Goal: Transaction & Acquisition: Obtain resource

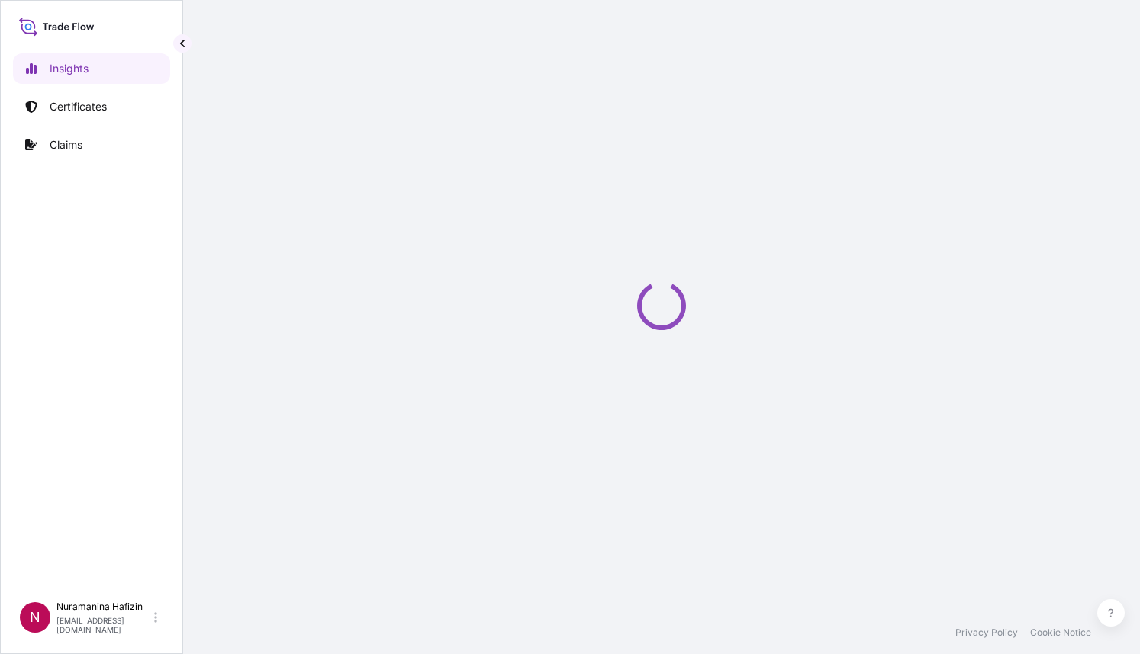
select select "2025"
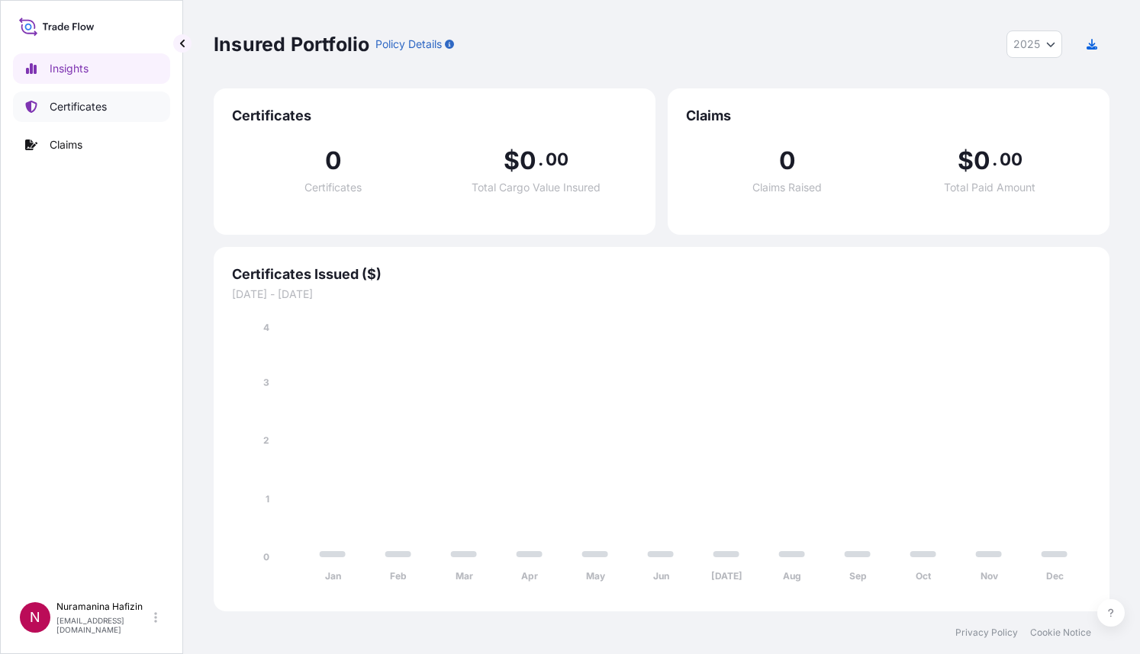
click at [60, 104] on p "Certificates" at bounding box center [78, 106] width 57 height 15
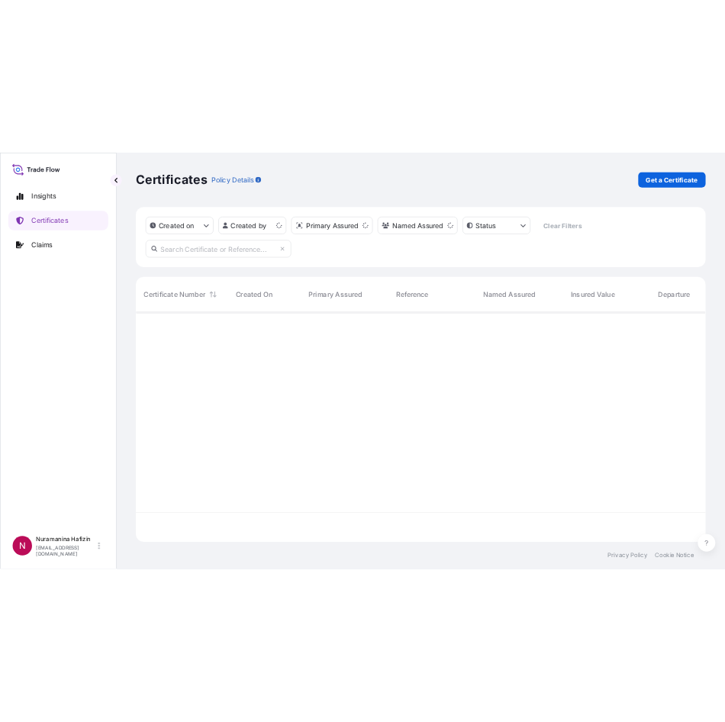
scroll to position [358, 884]
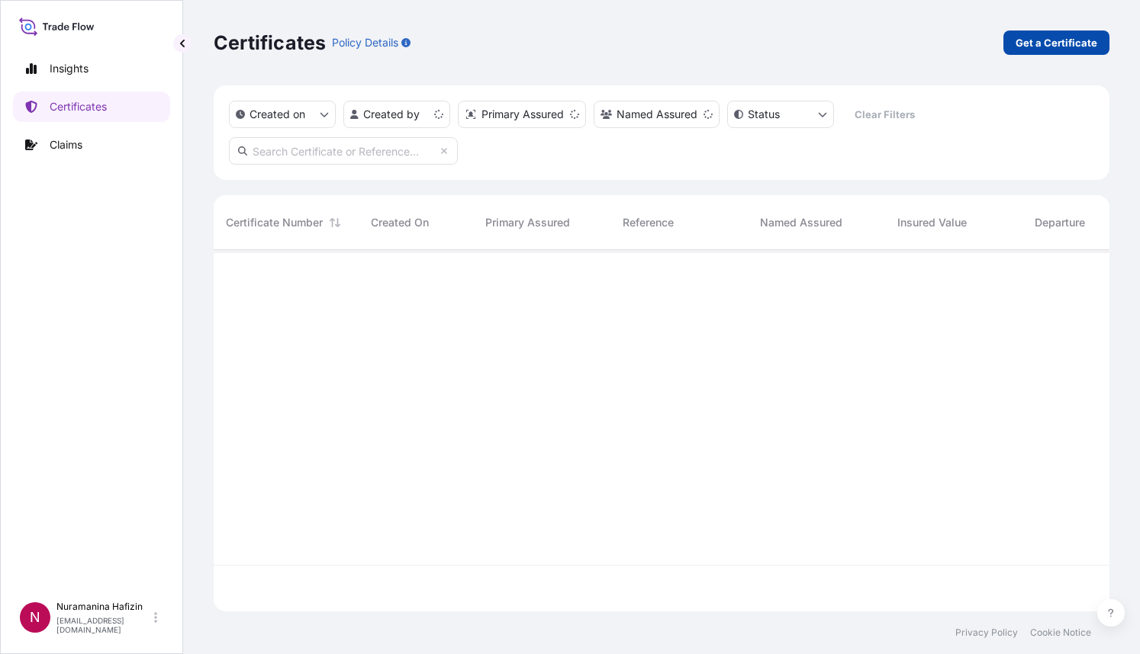
click at [1047, 45] on p "Get a Certificate" at bounding box center [1056, 42] width 82 height 15
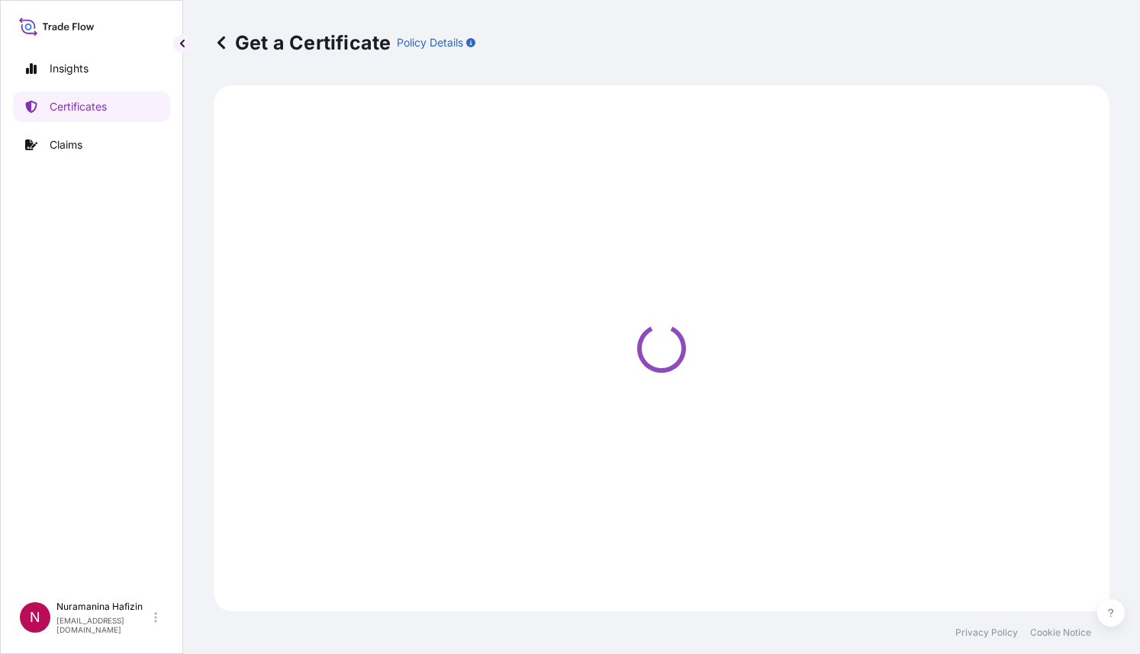
select select "Barge"
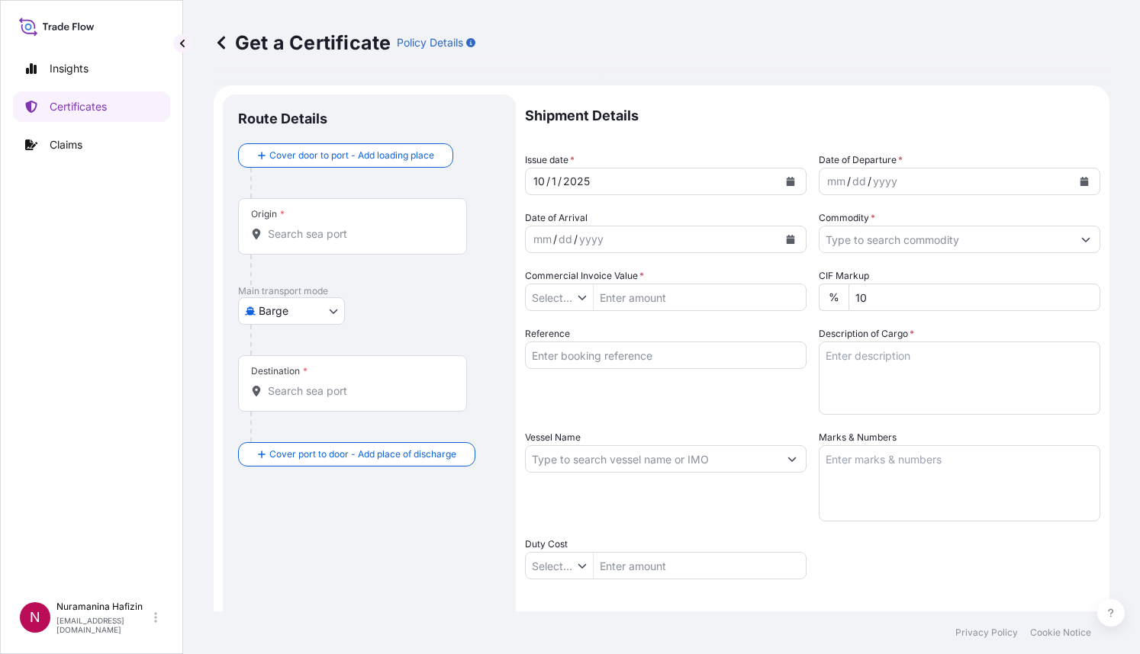
type input "$ USD"
click at [625, 299] on input "Commercial Invoice Value *" at bounding box center [699, 297] width 212 height 27
type input "8,040"
click at [574, 362] on input "Reference" at bounding box center [665, 355] width 281 height 27
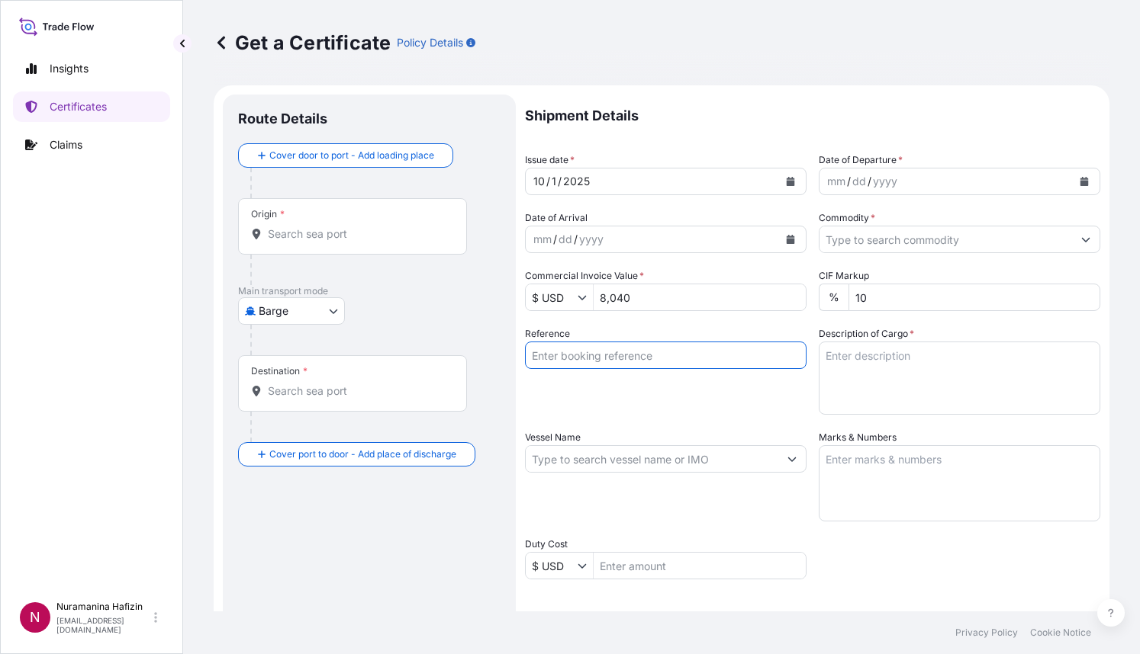
paste input "B000235546"
type input "B000235546"
click at [918, 362] on textarea "Description of Cargo *" at bounding box center [958, 378] width 281 height 73
click at [452, 326] on div at bounding box center [375, 340] width 250 height 31
click at [627, 473] on div "Vessel Name" at bounding box center [665, 476] width 281 height 92
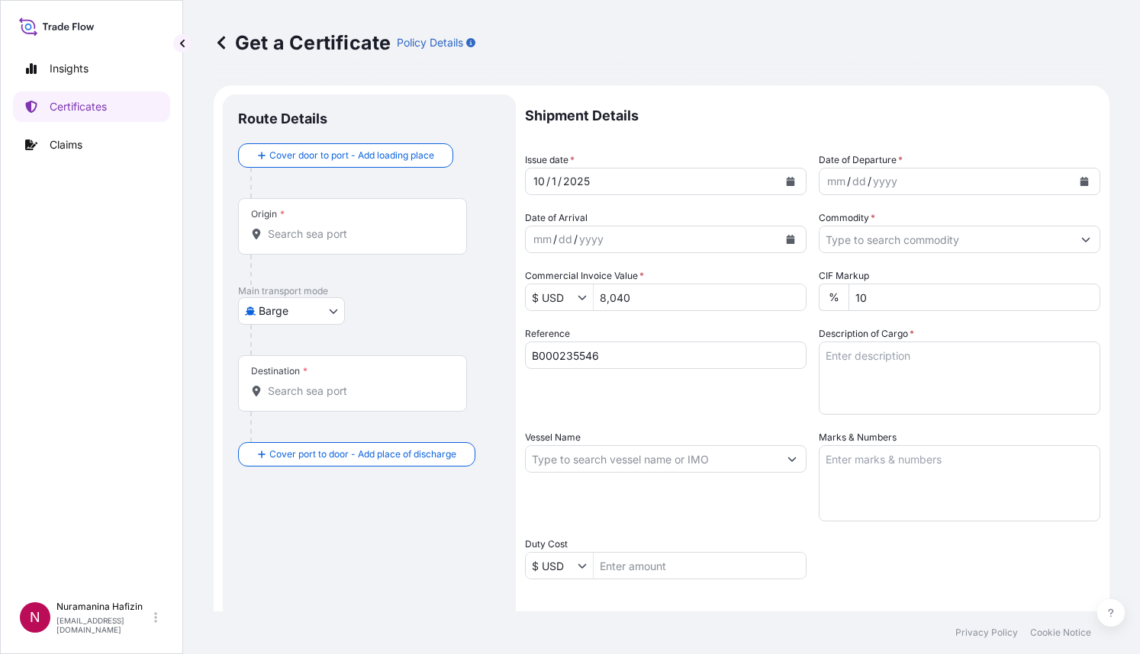
click at [626, 461] on input "Vessel Name" at bounding box center [652, 458] width 252 height 27
paste input "ATLANTA EXPRESS"
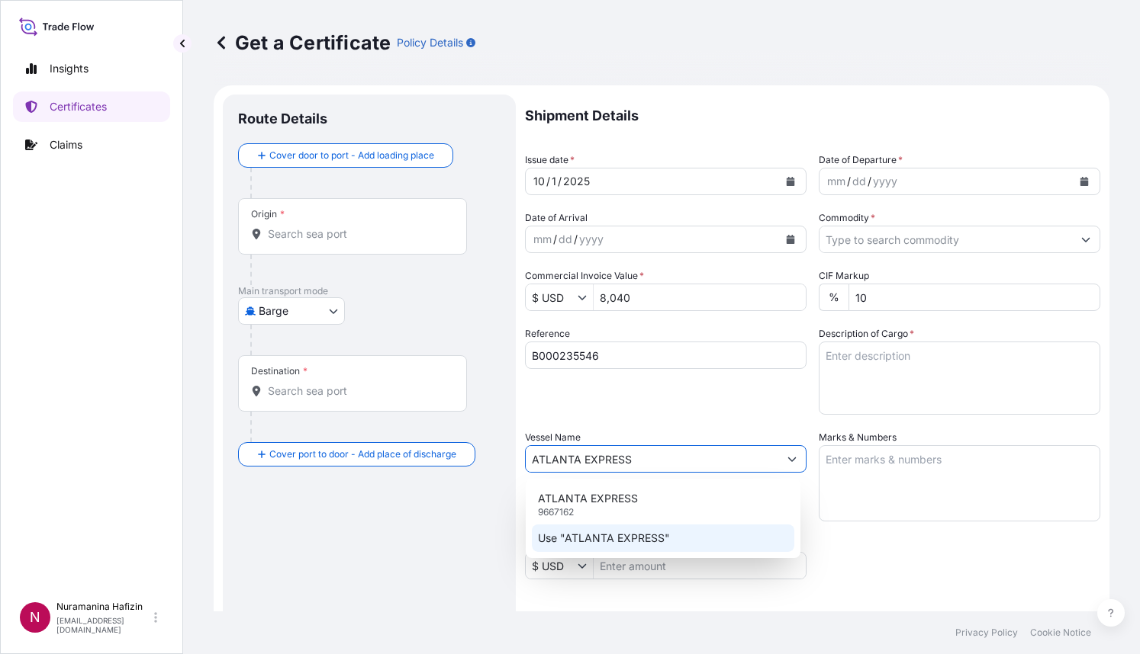
click at [596, 534] on p "Use "ATLANTA EXPRESS"" at bounding box center [604, 538] width 132 height 15
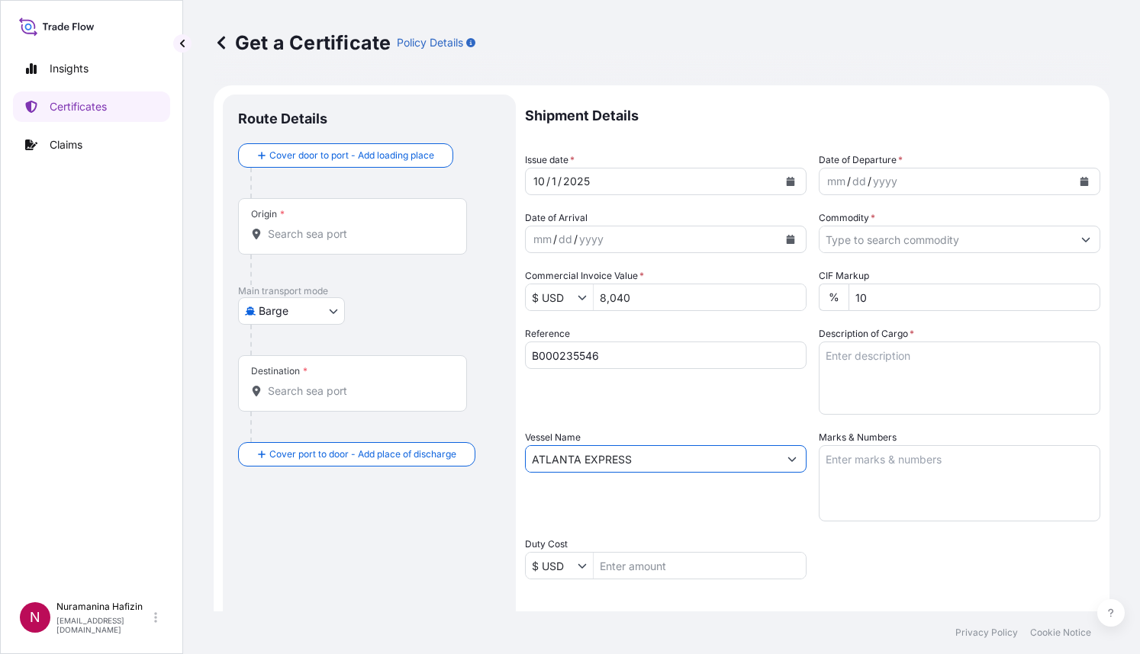
type input "ATLANTA EXPRESS"
click at [357, 548] on div "Route Details Cover door to port - Add loading place Place of loading Road / [G…" at bounding box center [369, 479] width 262 height 739
click at [272, 318] on body "0 options available. 2 options available. Insights Certificates Claims N Nurama…" at bounding box center [570, 327] width 1140 height 654
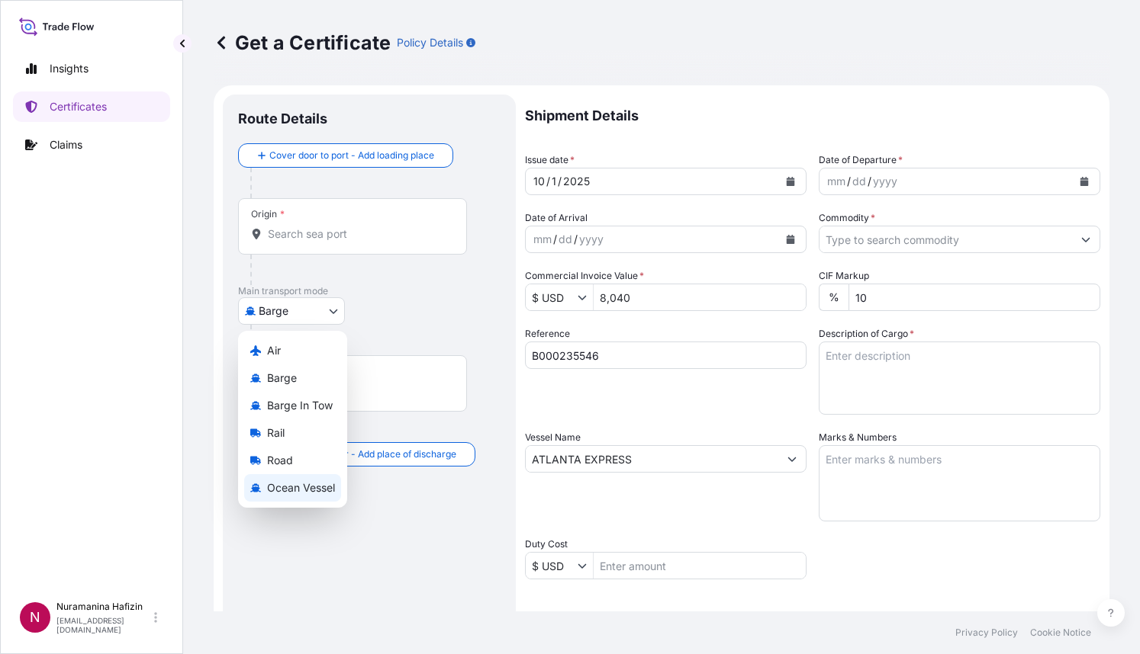
click at [301, 488] on span "Ocean Vessel" at bounding box center [301, 488] width 68 height 15
select select "Ocean Vessel"
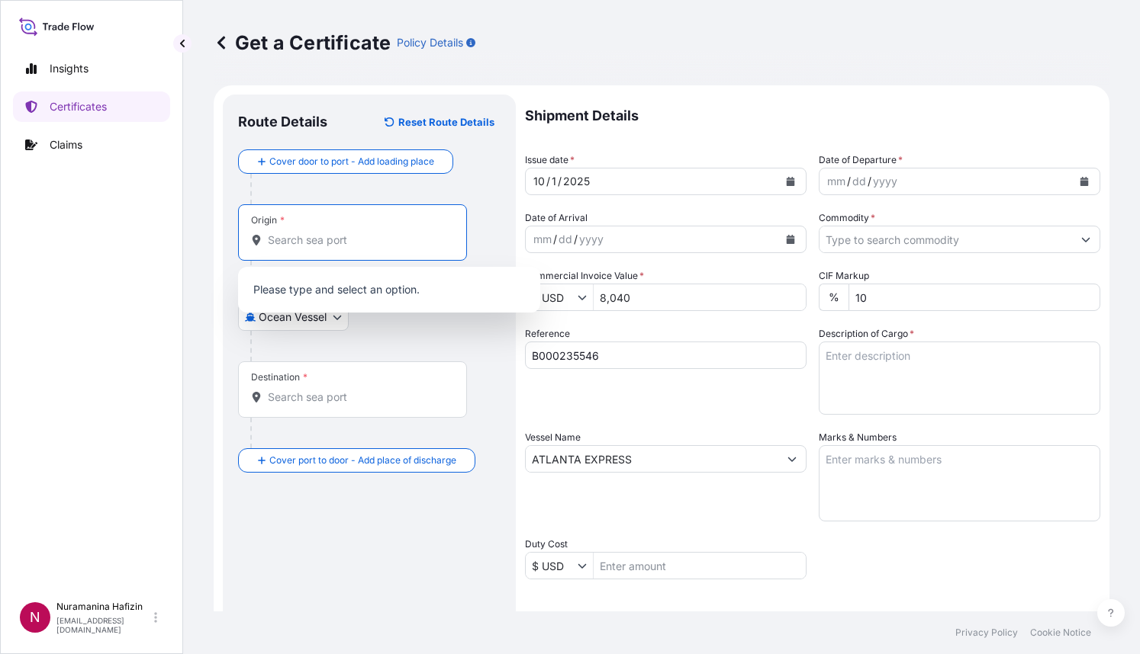
click at [378, 241] on input "Origin *" at bounding box center [358, 240] width 180 height 15
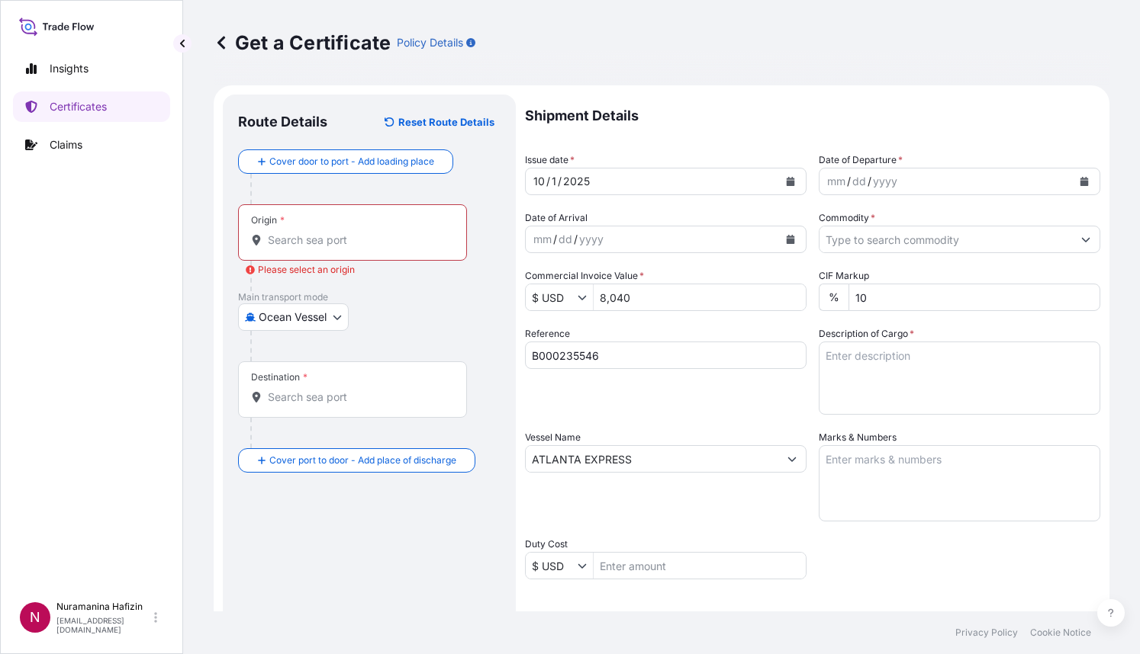
click at [325, 217] on div "Origin *" at bounding box center [352, 232] width 229 height 56
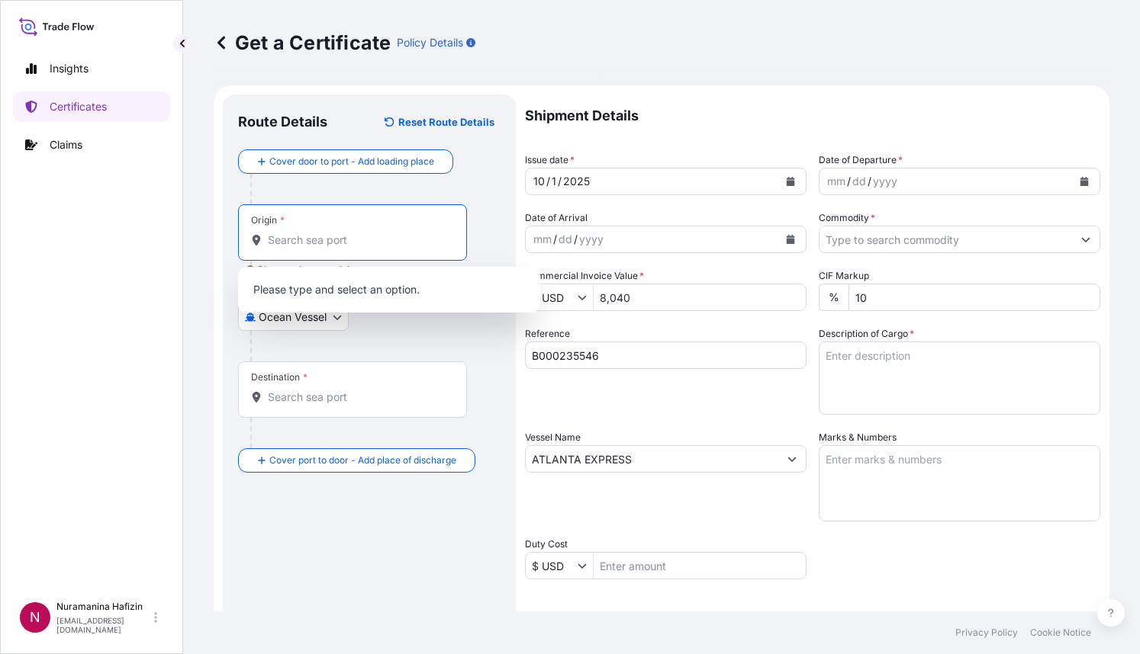
click at [321, 245] on input "Origin * Please select an origin" at bounding box center [358, 240] width 180 height 15
paste input "HUDDERSFIELD"
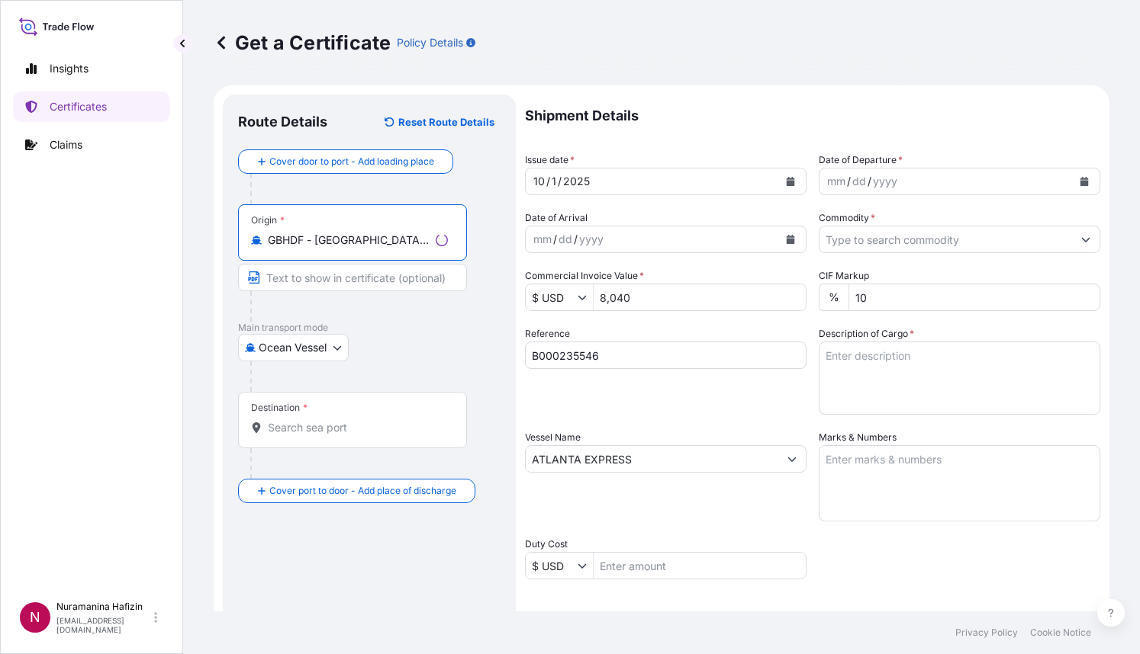
type input "GBHDF - [GEOGRAPHIC_DATA], [GEOGRAPHIC_DATA]"
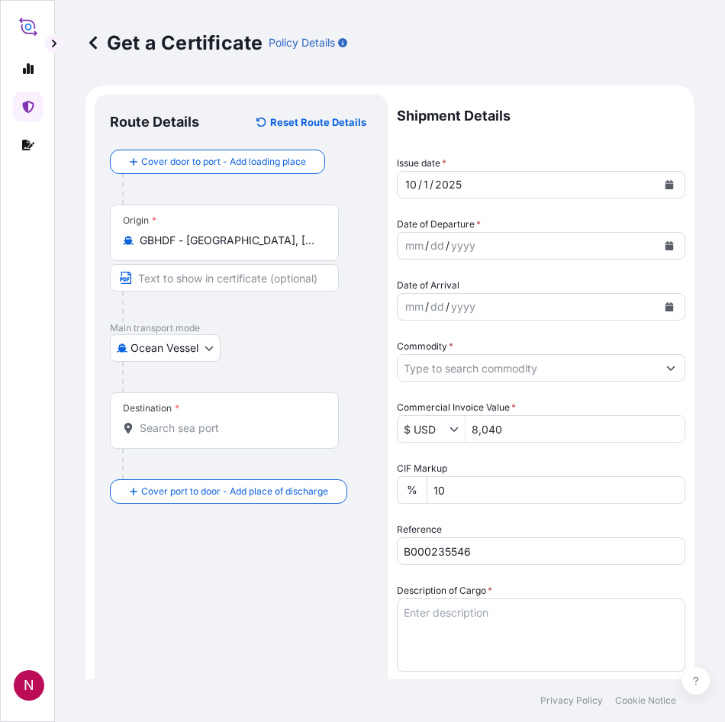
click at [186, 432] on input "Destination *" at bounding box center [230, 427] width 180 height 15
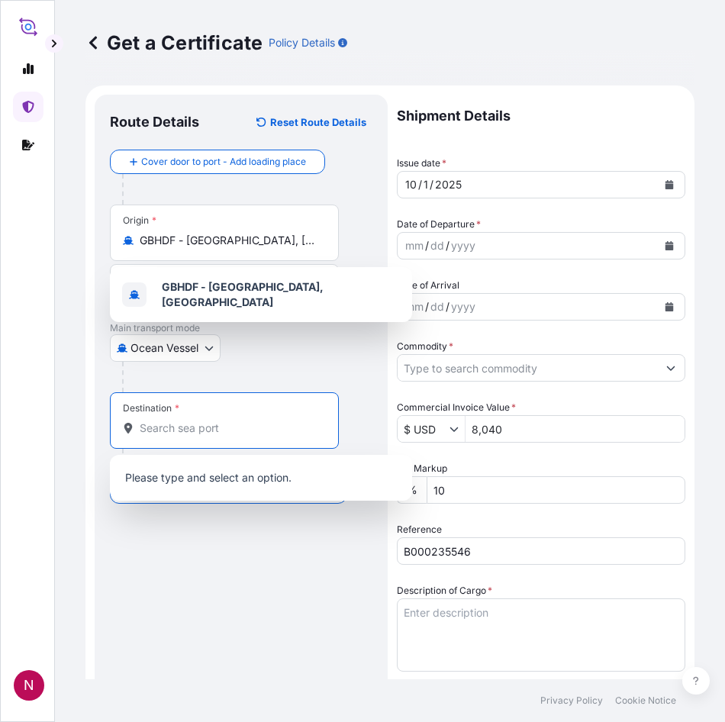
paste input "NHAVA SHEVA, [GEOGRAPHIC_DATA]"
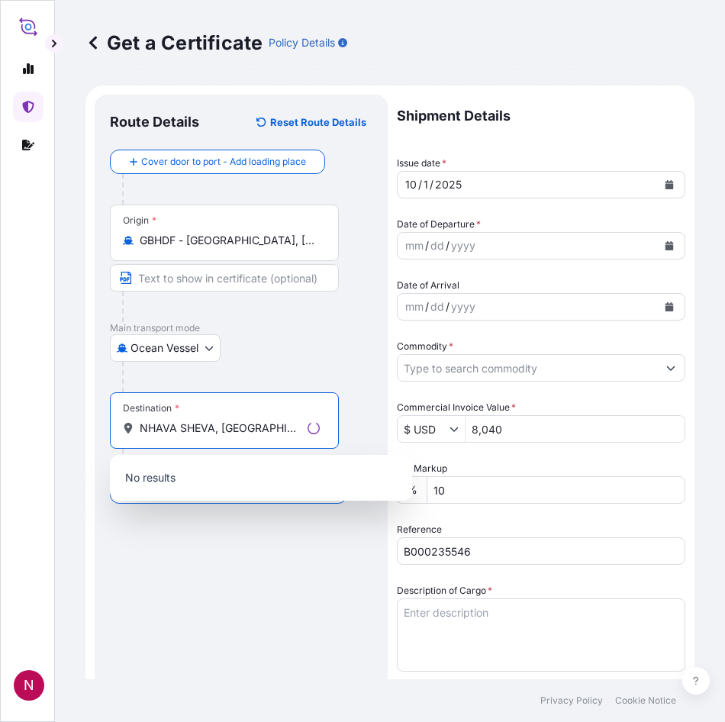
drag, startPoint x: 209, startPoint y: 429, endPoint x: 283, endPoint y: 432, distance: 74.1
click at [283, 432] on input "NHAVA SHEVA, [GEOGRAPHIC_DATA]" at bounding box center [221, 427] width 162 height 15
click at [257, 428] on input "NHAVA SHEVA, [GEOGRAPHIC_DATA]" at bounding box center [221, 427] width 162 height 15
click at [253, 428] on input "NHAVA SHEVA, [GEOGRAPHIC_DATA]" at bounding box center [221, 427] width 162 height 15
click at [285, 566] on div "Route Details Reset Route Details Cover door to port - Add loading place Place …" at bounding box center [241, 665] width 262 height 1111
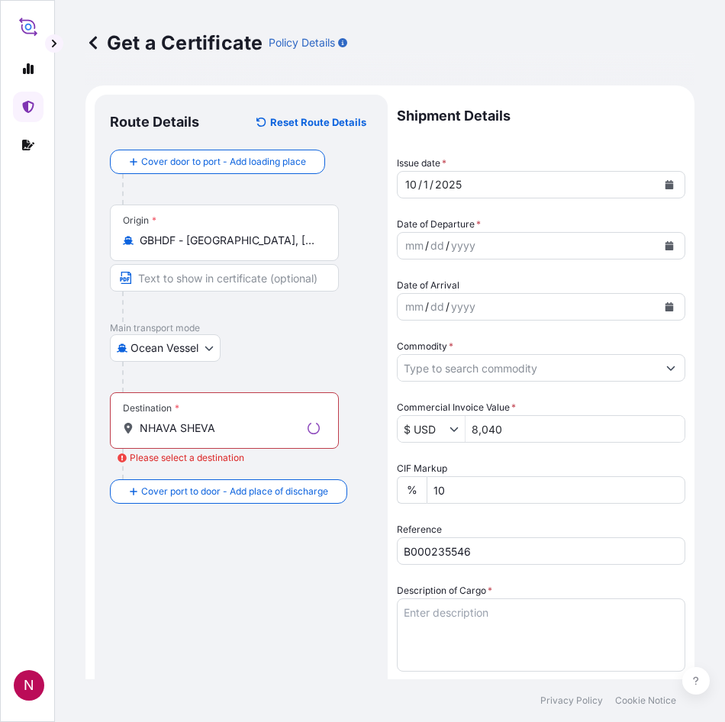
click at [227, 424] on input "NHAVA SHEVA" at bounding box center [221, 427] width 162 height 15
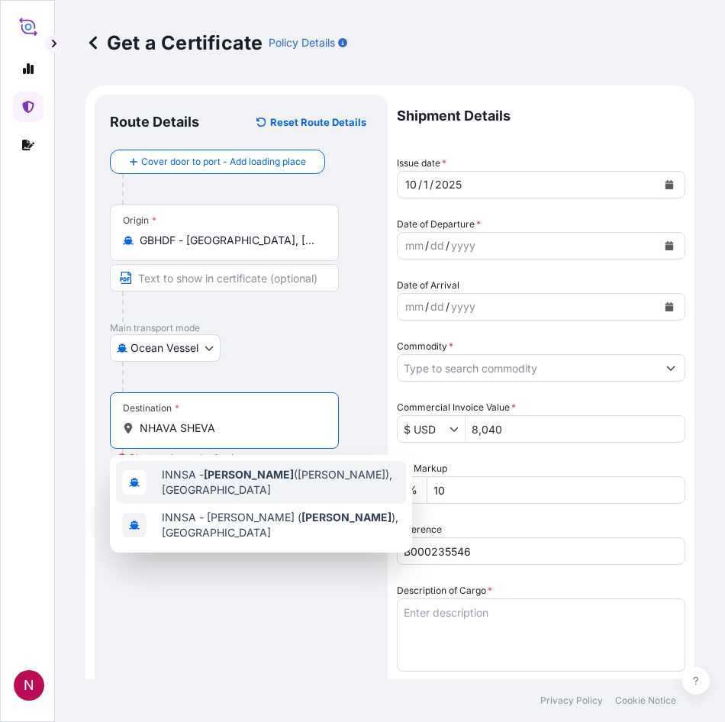
type input "INNSA - [GEOGRAPHIC_DATA] ([PERSON_NAME]), [GEOGRAPHIC_DATA]"
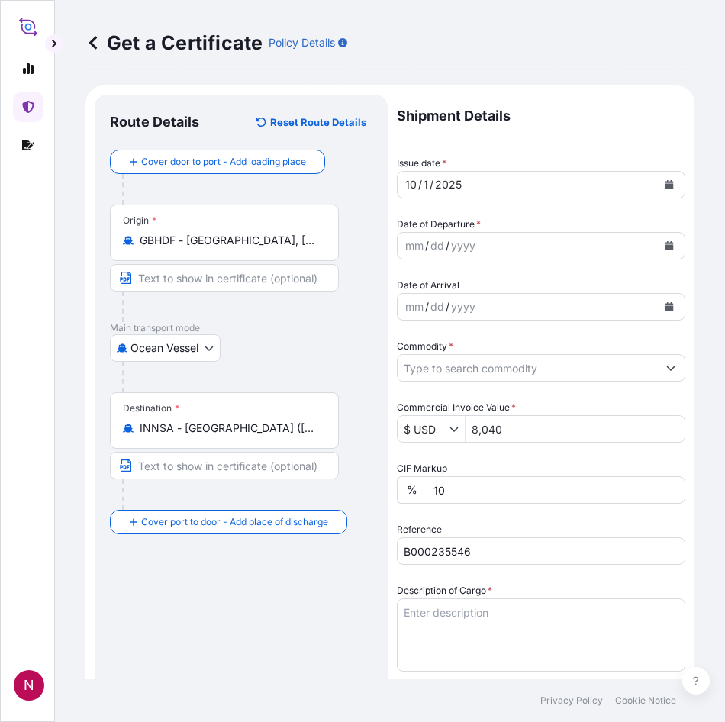
click at [659, 250] on button "Calendar" at bounding box center [669, 245] width 24 height 24
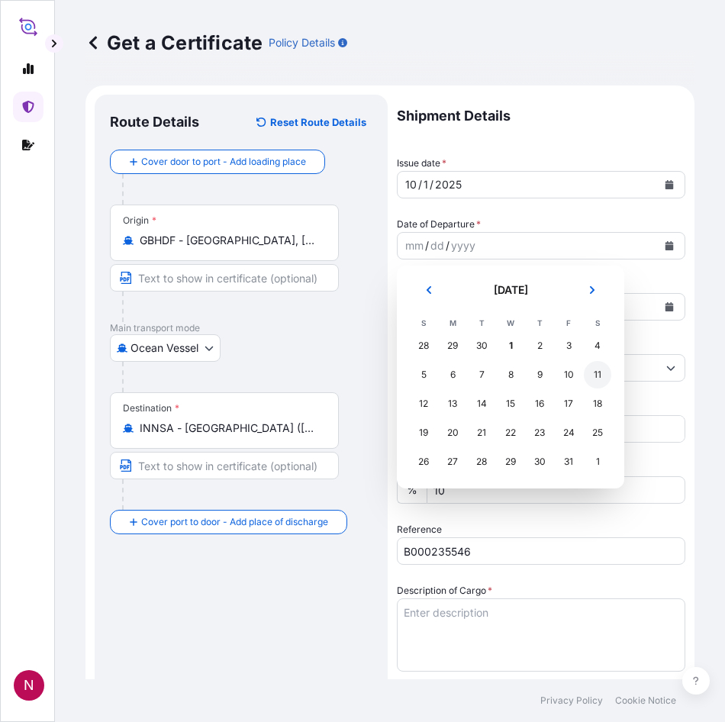
click at [595, 381] on div "11" at bounding box center [597, 374] width 27 height 27
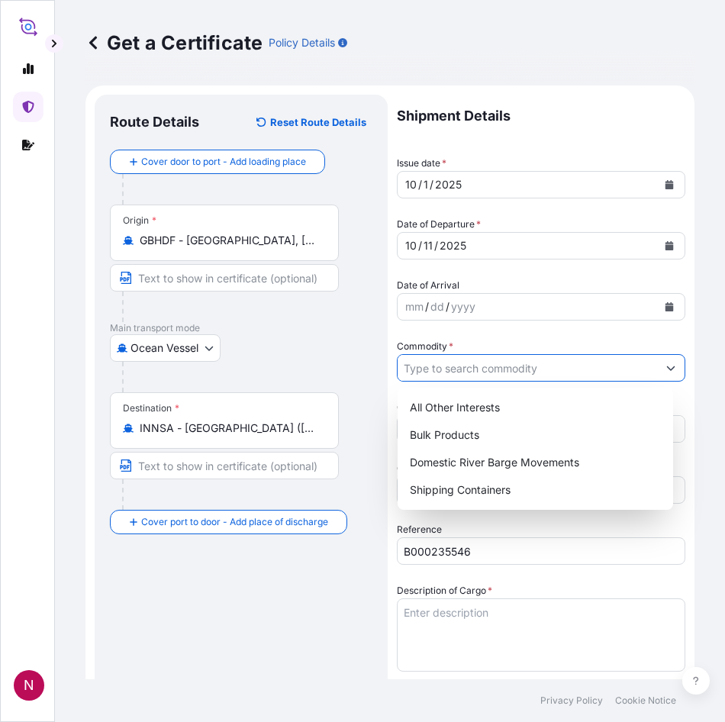
click at [530, 370] on input "Commodity *" at bounding box center [526, 367] width 259 height 27
click at [489, 485] on div "Shipping Containers" at bounding box center [534, 489] width 263 height 27
type input "Shipping Containers"
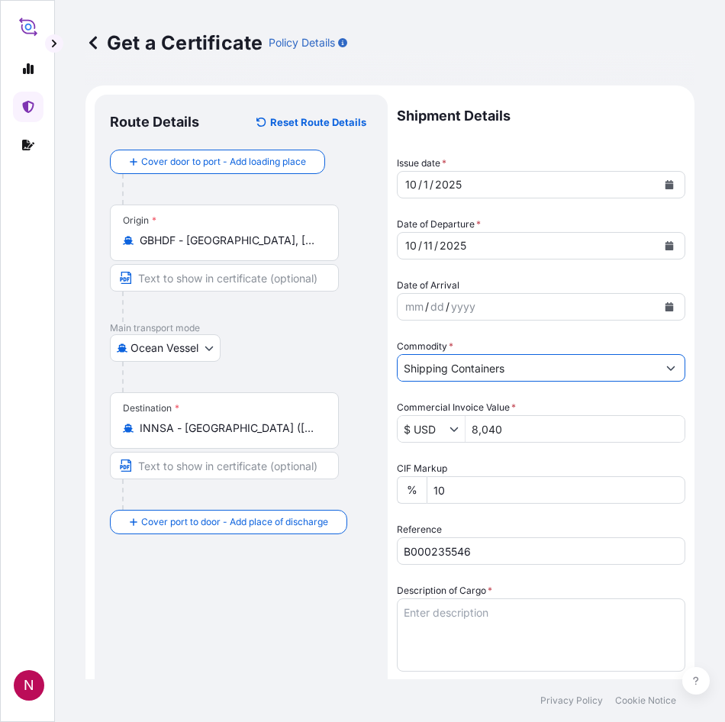
click at [483, 614] on textarea "Description of Cargo *" at bounding box center [541, 634] width 288 height 73
drag, startPoint x: 420, startPoint y: 620, endPoint x: 436, endPoint y: 612, distance: 17.4
click at [435, 612] on textarea "Description of Cargo *" at bounding box center [541, 634] width 288 height 73
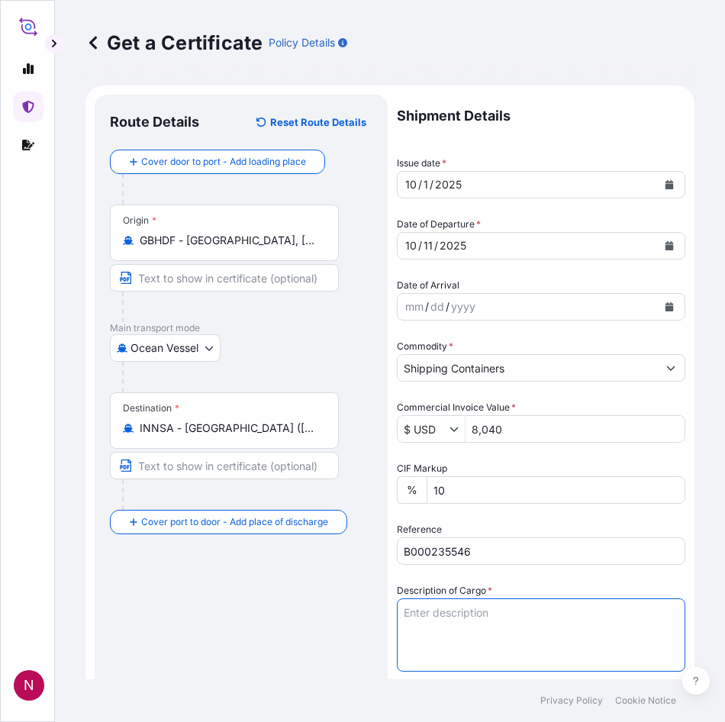
paste textarea "PAILS LOADED ONTO 2 PALLETS SOLSPERSE(TM) 28000"
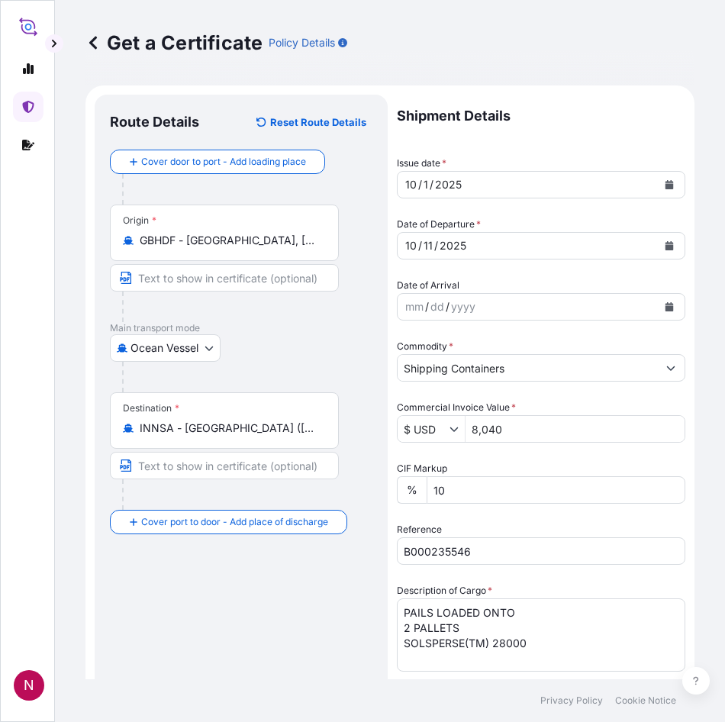
click at [403, 616] on textarea "PAILS LOADED ONTO 2 PALLETS SOLSPERSE(TM) 28000" at bounding box center [541, 634] width 288 height 73
click at [560, 654] on textarea "24 PAILS LOADED ONTO 2 PALLETS SOLSPERSE(TM) 28000" at bounding box center [541, 634] width 288 height 73
paste textarea "600.4000"
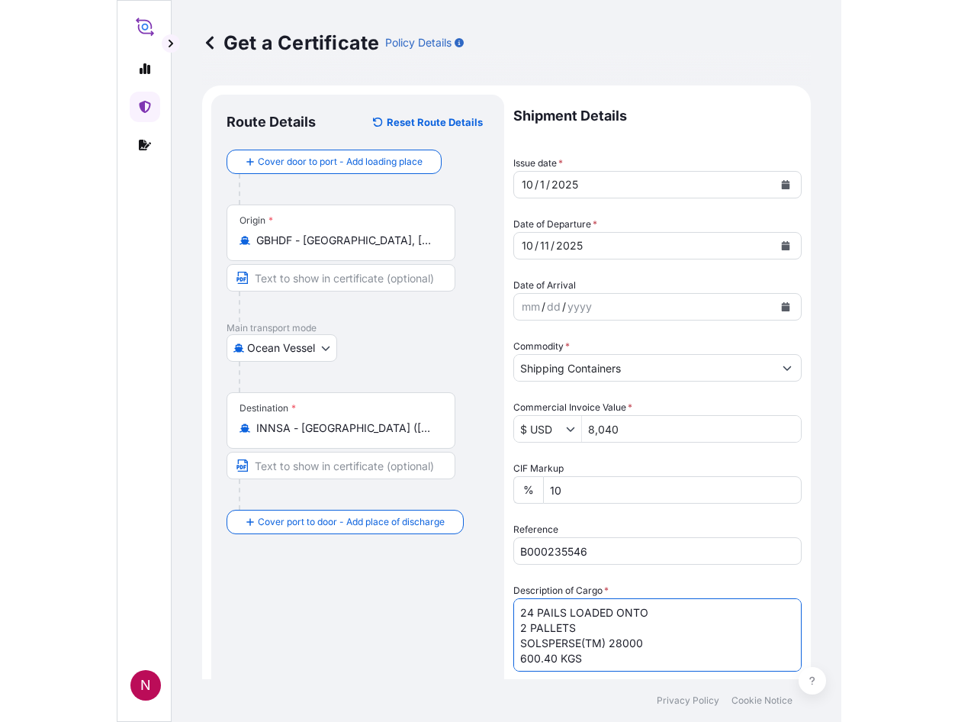
scroll to position [9, 0]
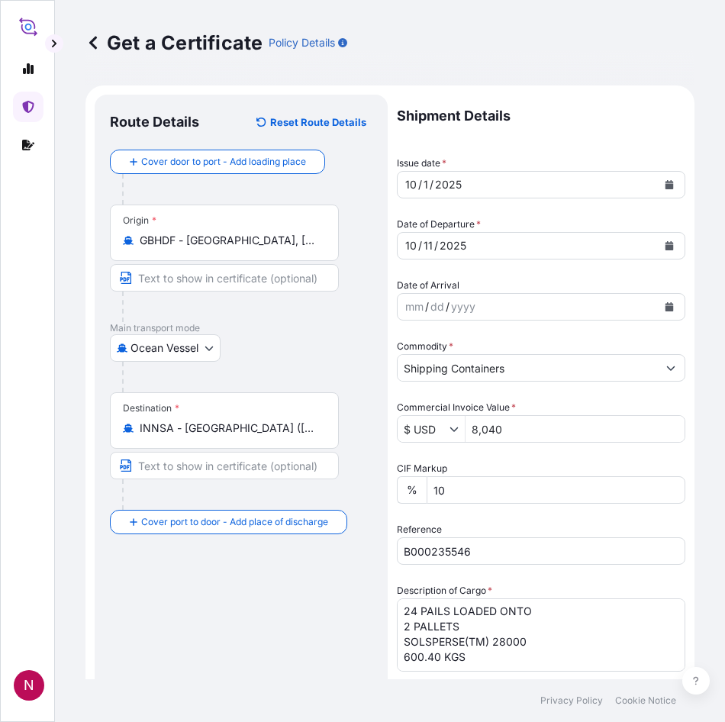
click at [471, 654] on textarea "24 PAILS LOADED ONTO 2 PALLETS SOLSPERSE(TM) 28000 600.40 KGS" at bounding box center [541, 634] width 288 height 73
paste textarea "480.0000"
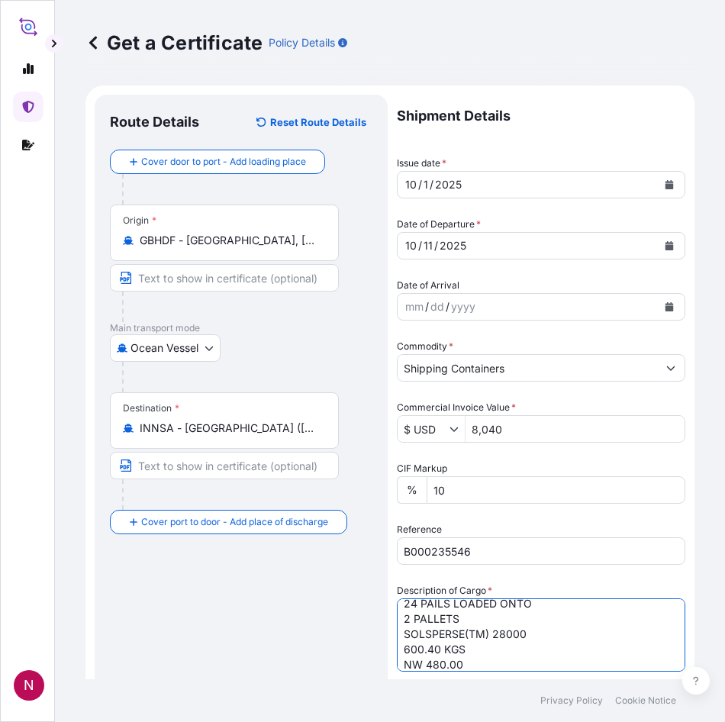
click at [403, 650] on textarea "24 PAILS LOADED ONTO 2 PALLETS SOLSPERSE(TM) 28000 600.40 KGS NW 480.00" at bounding box center [541, 634] width 288 height 73
click at [422, 654] on textarea "24 PAILS LOADED ONTO 2 PALLETS SOLSPERSE(TM) 28000 GW: 600.40 KGS NW 480.00" at bounding box center [541, 634] width 288 height 73
click at [484, 651] on textarea "24 PAILS LOADED ONTO 2 PALLETS SOLSPERSE(TM) 28000 GW: 600.40 KGS NW: 480.00" at bounding box center [541, 634] width 288 height 73
click at [476, 654] on textarea "24 PAILS LOADED ONTO 2 PALLETS SOLSPERSE(TM) 28000 GW: 600.40 KGS NW: 480.00" at bounding box center [541, 634] width 288 height 73
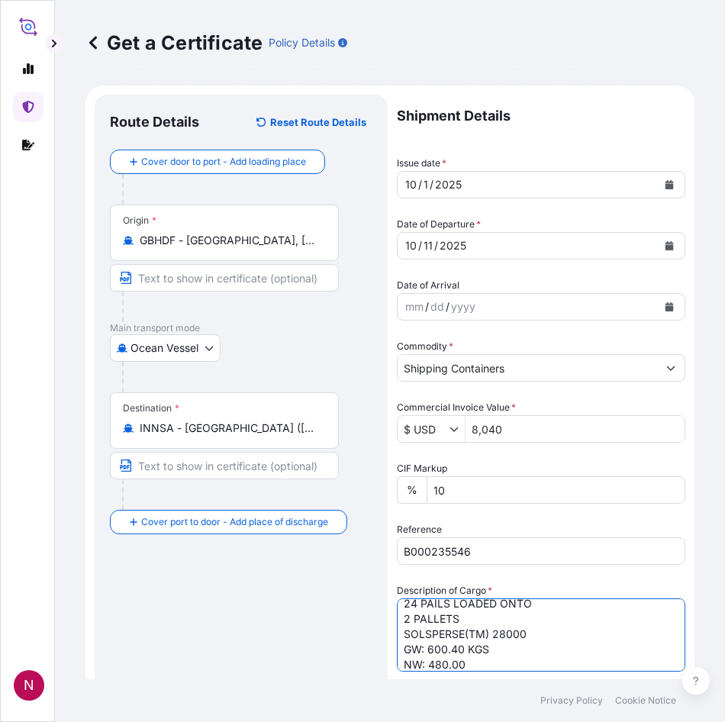
paste textarea "KGS"
click at [466, 654] on textarea "24 PAILS LOADED ONTO 2 PALLETS SOLSPERSE(TM) 28000 GW: 600.40 KGS NW: 480.00KGS" at bounding box center [541, 634] width 288 height 73
type textarea "24 PAILS LOADED ONTO 2 PALLETS SOLSPERSE(TM) 28000 GW: 600.40 KGS NW: 480.00 KGS"
click at [322, 638] on div "Route Details Reset Route Details Cover door to port - Add loading place Place …" at bounding box center [241, 665] width 262 height 1111
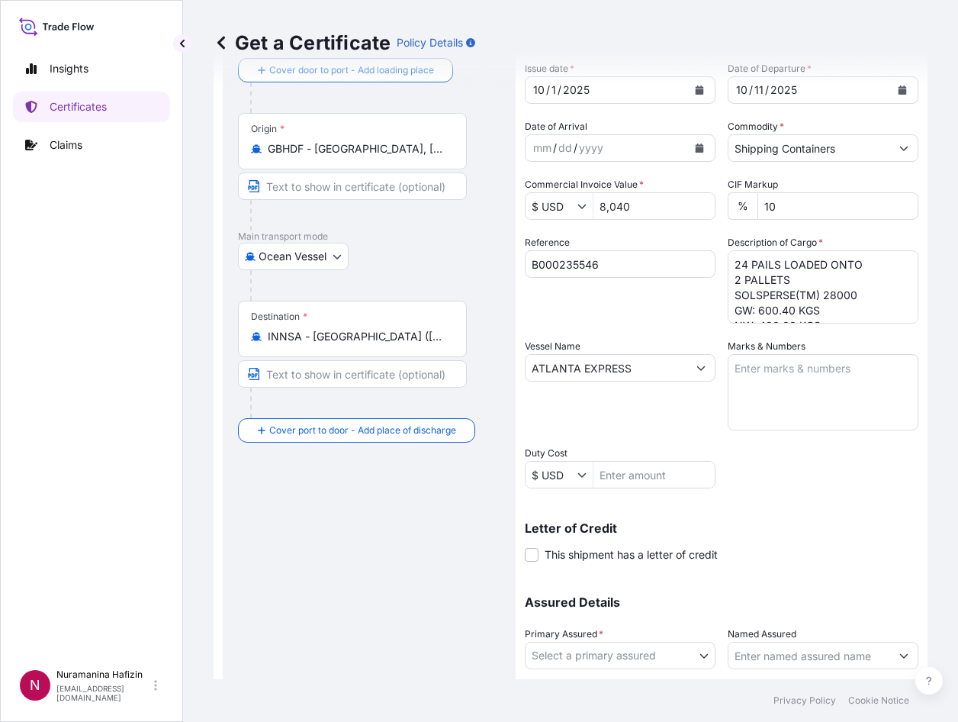
scroll to position [195, 0]
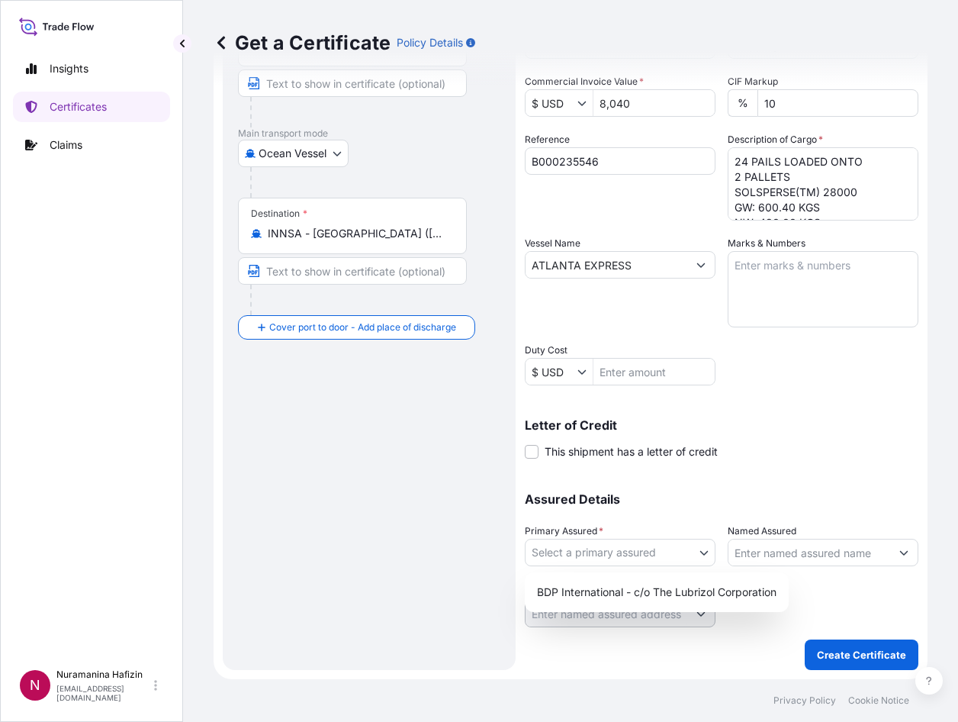
click at [664, 544] on body "Insights Certificates Claims N Nuramanina Hafizin [EMAIL_ADDRESS][DOMAIN_NAME] …" at bounding box center [479, 361] width 958 height 722
click at [609, 597] on div "BDP International - c/o The Lubrizol Corporation" at bounding box center [657, 591] width 252 height 27
select select "31972"
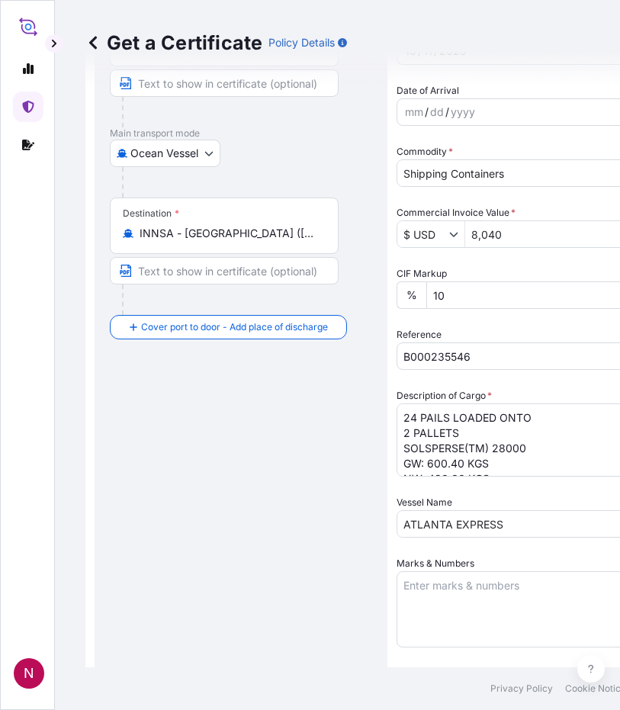
click at [298, 529] on div "Route Details Reset Route Details Cover door to port - Add loading place Place …" at bounding box center [241, 470] width 262 height 1111
click at [294, 434] on div "Route Details Reset Route Details Cover door to port - Add loading place Place …" at bounding box center [241, 470] width 262 height 1111
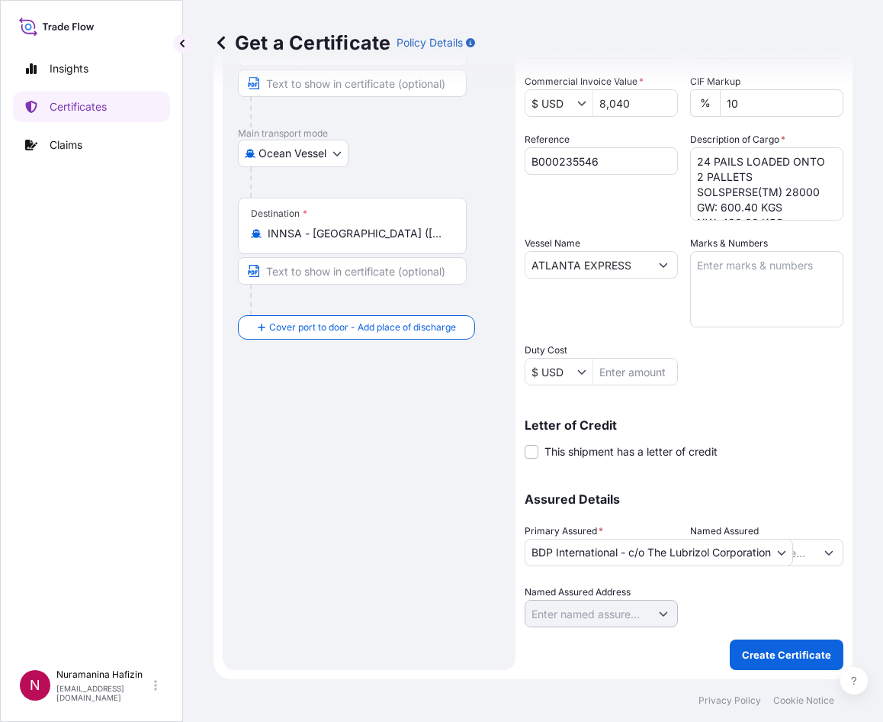
click at [825, 548] on icon "Show suggestions" at bounding box center [829, 552] width 9 height 9
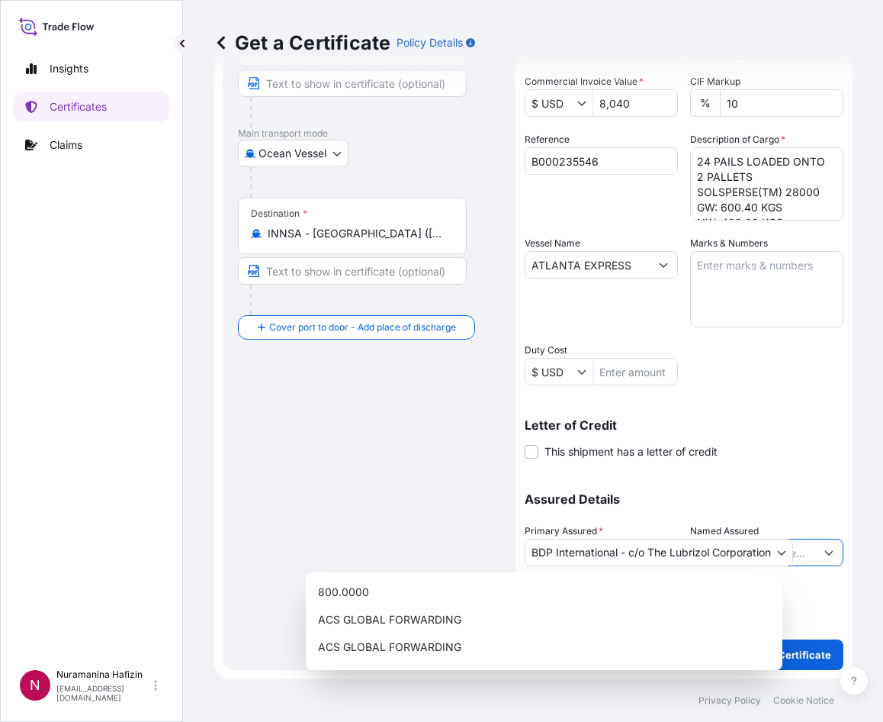
click at [818, 459] on div "Shipment Details Issue date * [DATE] Date of Departure * [DATE] Date of Arrival…" at bounding box center [684, 263] width 319 height 727
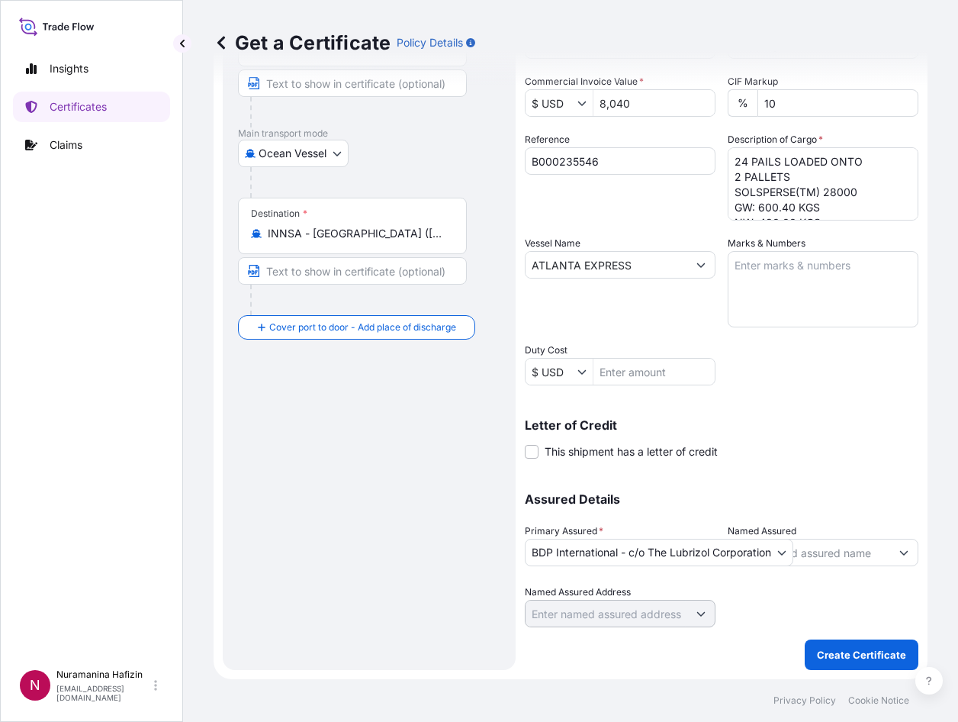
click at [843, 545] on input "Named Assured" at bounding box center [809, 552] width 162 height 27
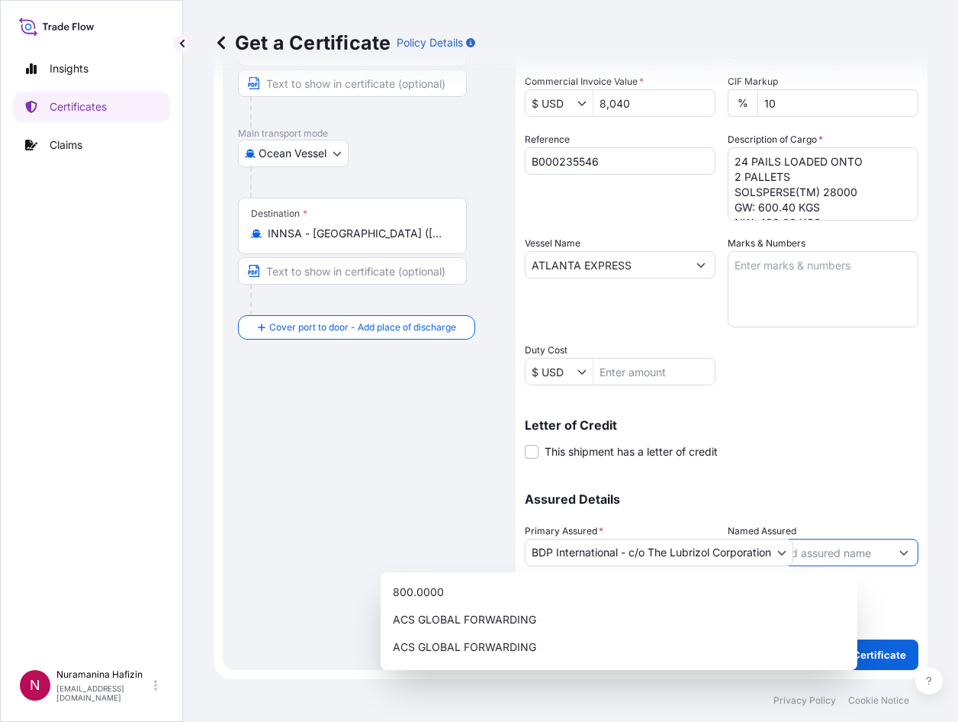
paste input "HUBERGROUP INDIA PRIVATE LIMITED"
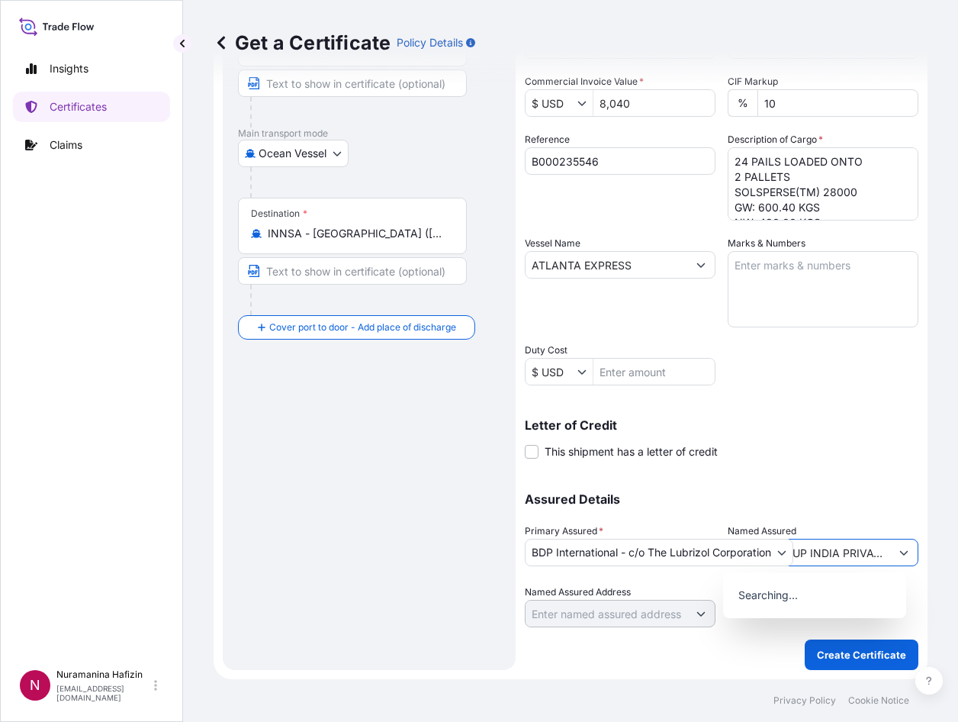
scroll to position [0, 53]
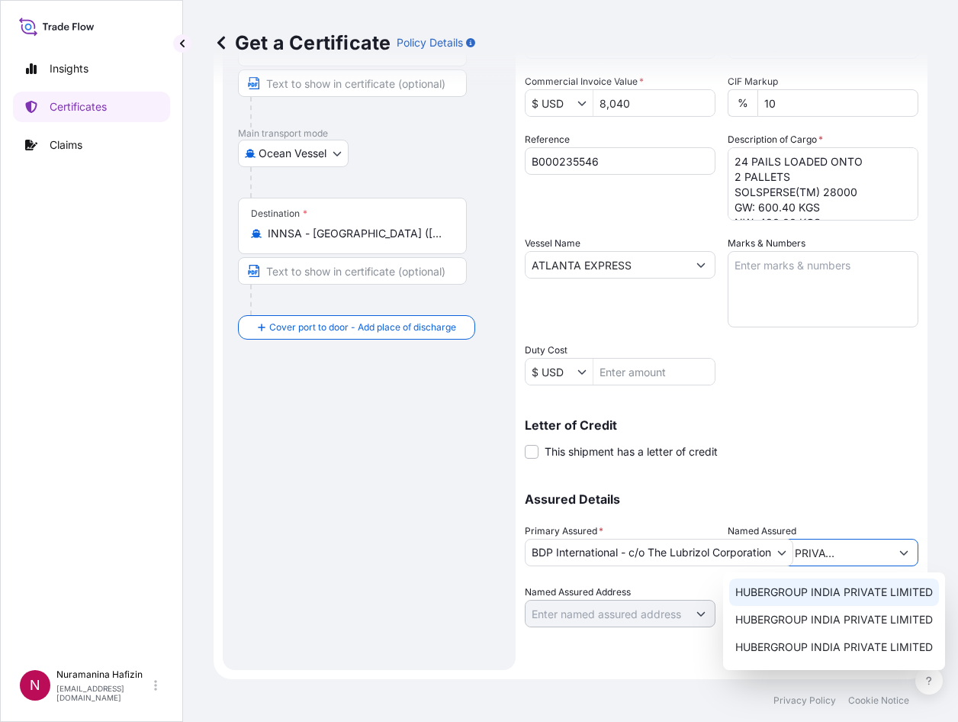
click at [831, 589] on span "HUBERGROUP INDIA PRIVATE LIMITED" at bounding box center [834, 591] width 198 height 15
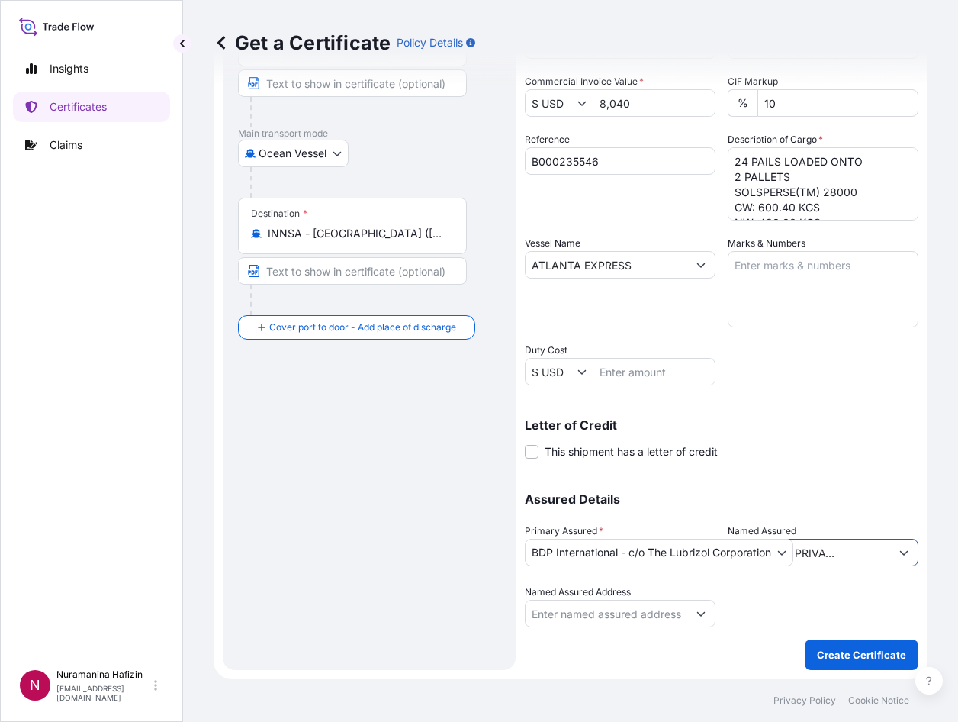
type input "HUBERGROUP INDIA PRIVATE LIMITED"
click at [793, 431] on div "Letter of Credit This shipment has a letter of credit Letter of credit * Letter…" at bounding box center [722, 439] width 394 height 40
click at [818, 648] on p "Create Certificate" at bounding box center [861, 654] width 89 height 15
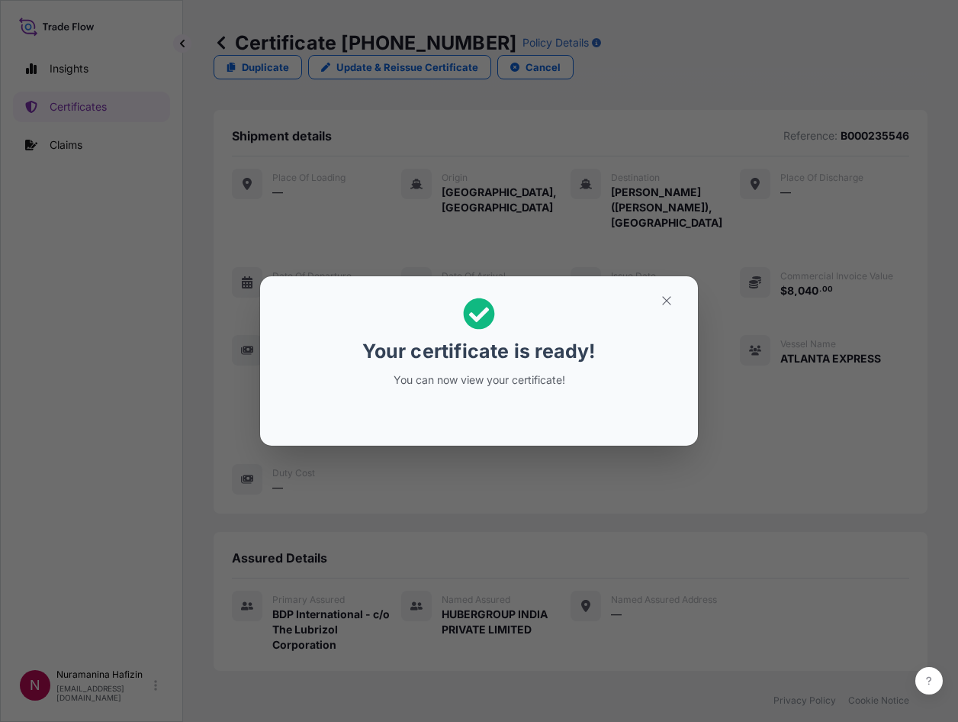
click at [95, 441] on div "Your certificate is ready! You can now view your certificate!" at bounding box center [479, 361] width 958 height 722
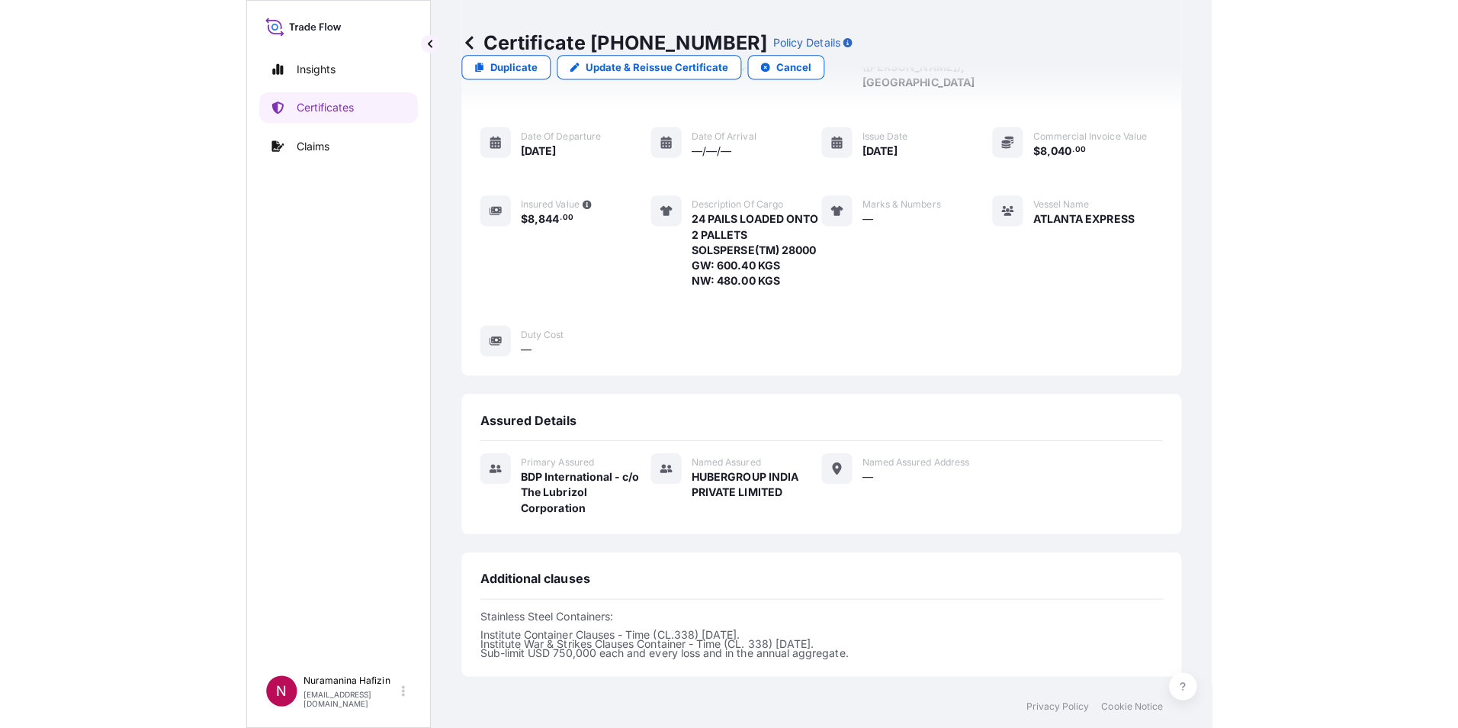
scroll to position [365, 0]
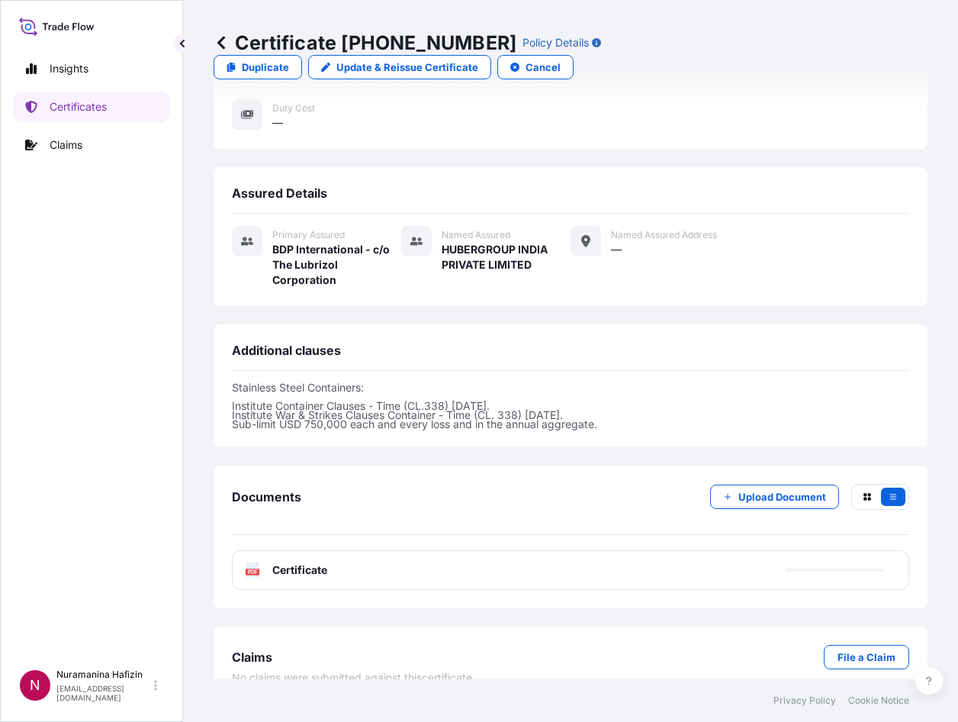
click at [318, 562] on span "Certificate" at bounding box center [299, 569] width 55 height 15
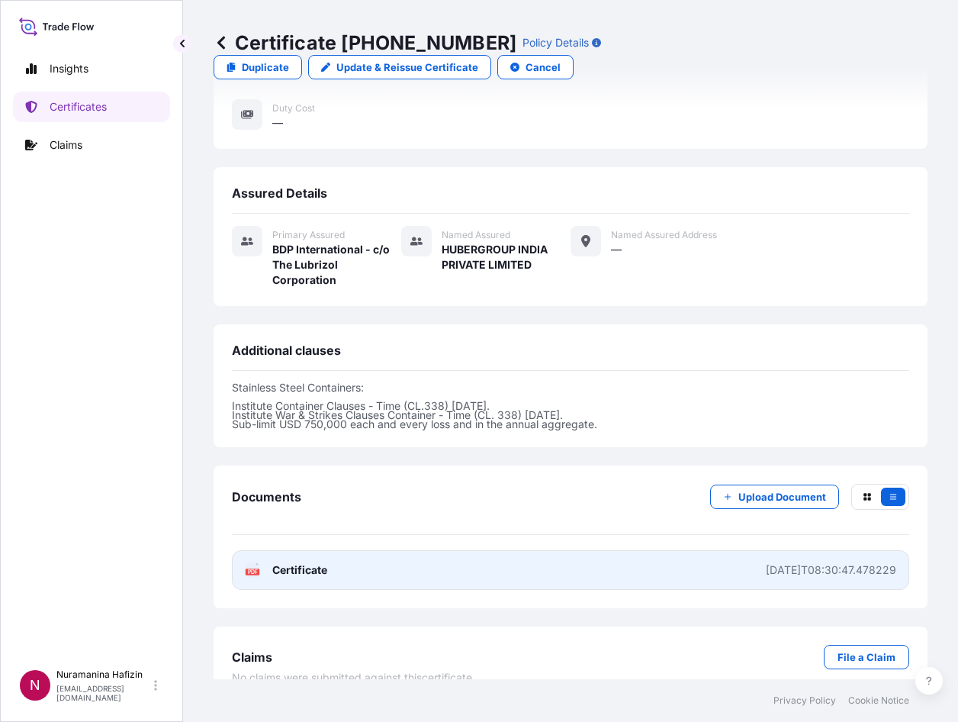
click at [326, 555] on link "PDF Certificate [DATE]T08:30:47.478229" at bounding box center [570, 570] width 677 height 40
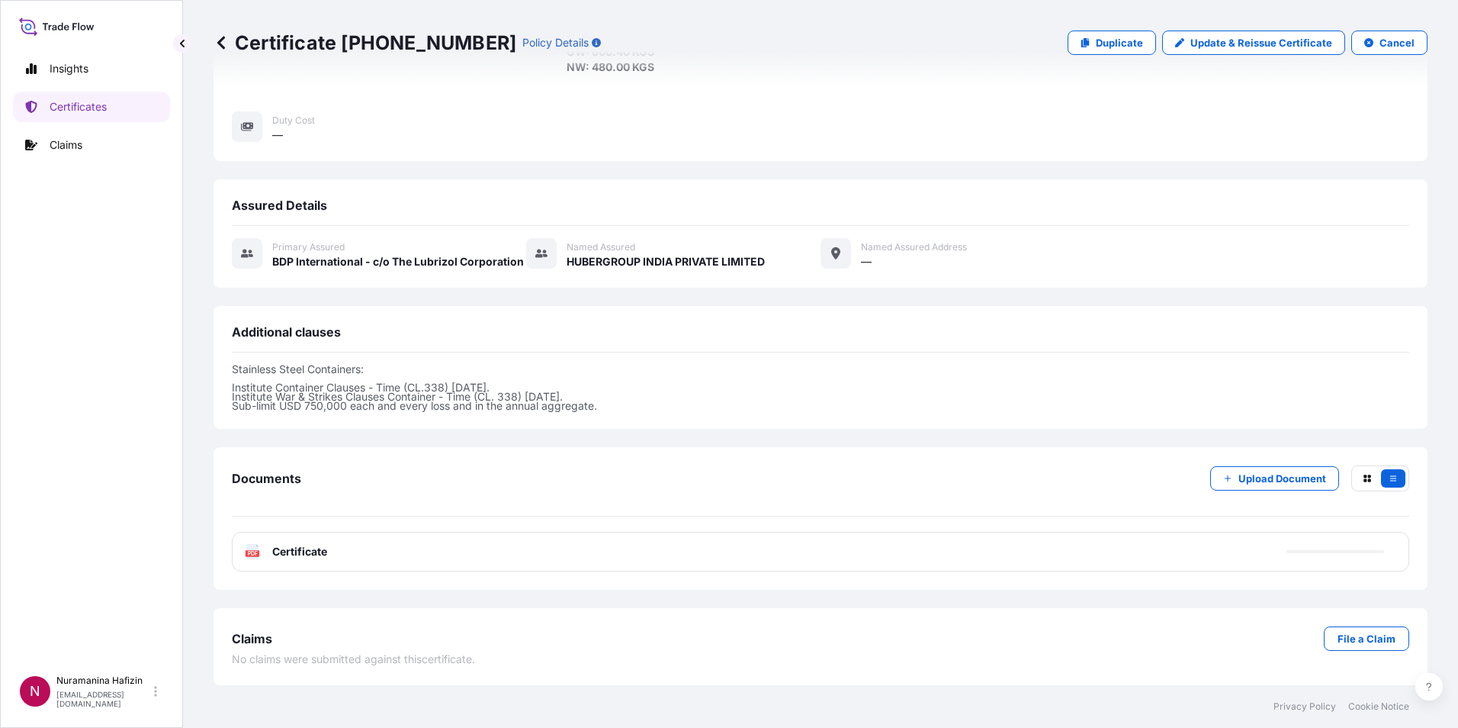
scroll to position [297, 0]
